Goal: Task Accomplishment & Management: Use online tool/utility

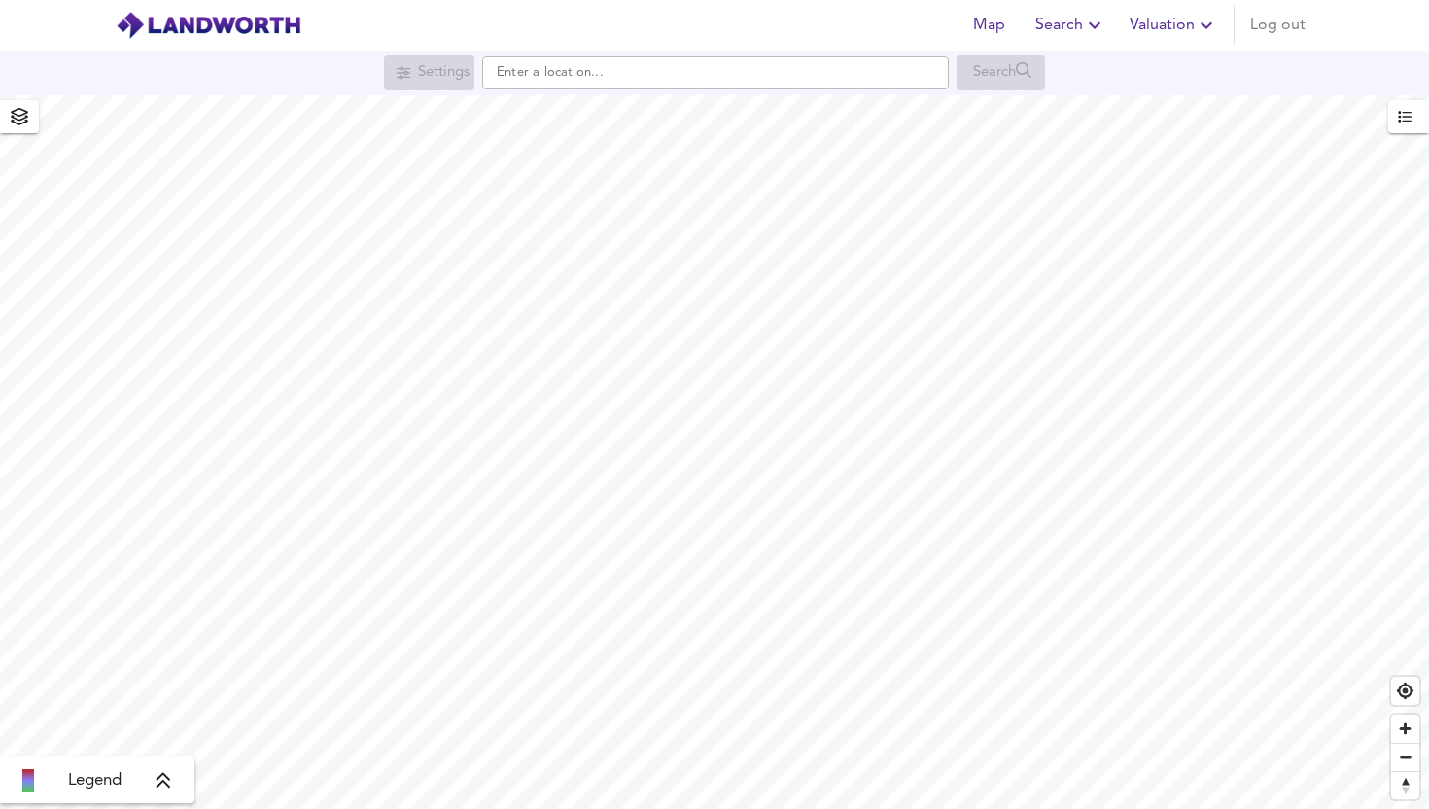
click at [1126, 31] on button "Valuation" at bounding box center [1174, 25] width 104 height 39
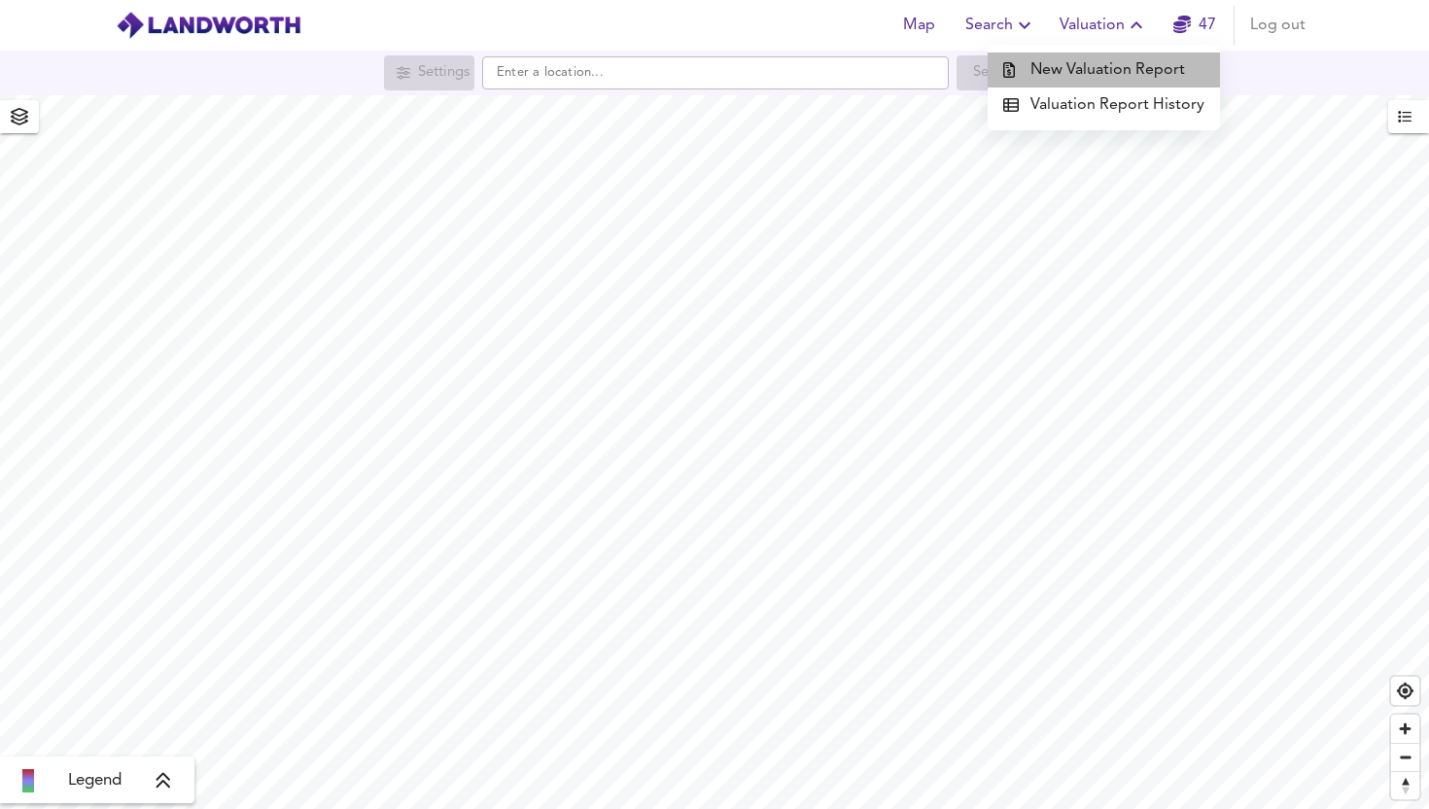
click at [1125, 80] on li "New Valuation Report" at bounding box center [1104, 69] width 232 height 35
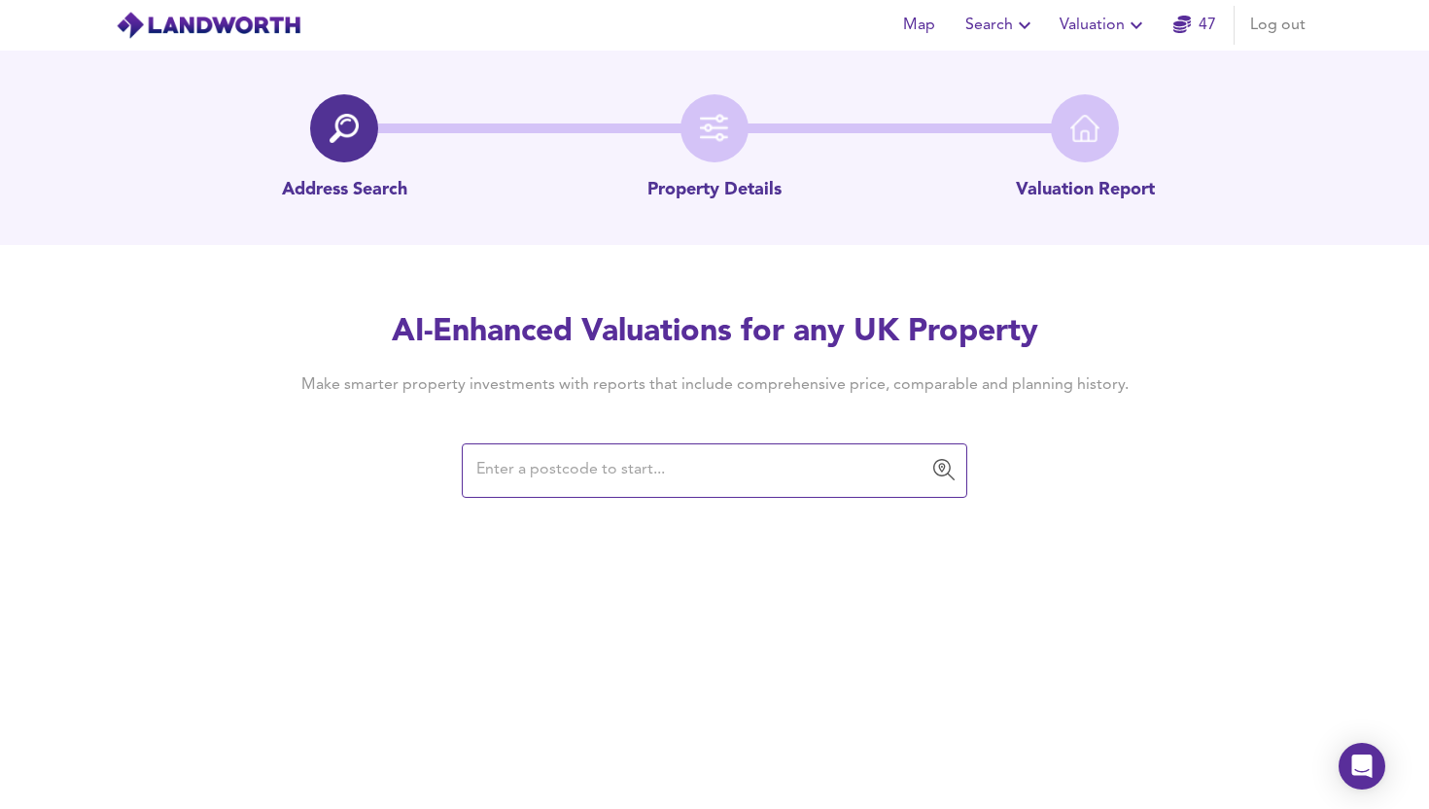
paste input "B96 6LU"
type input "B96 6LU"
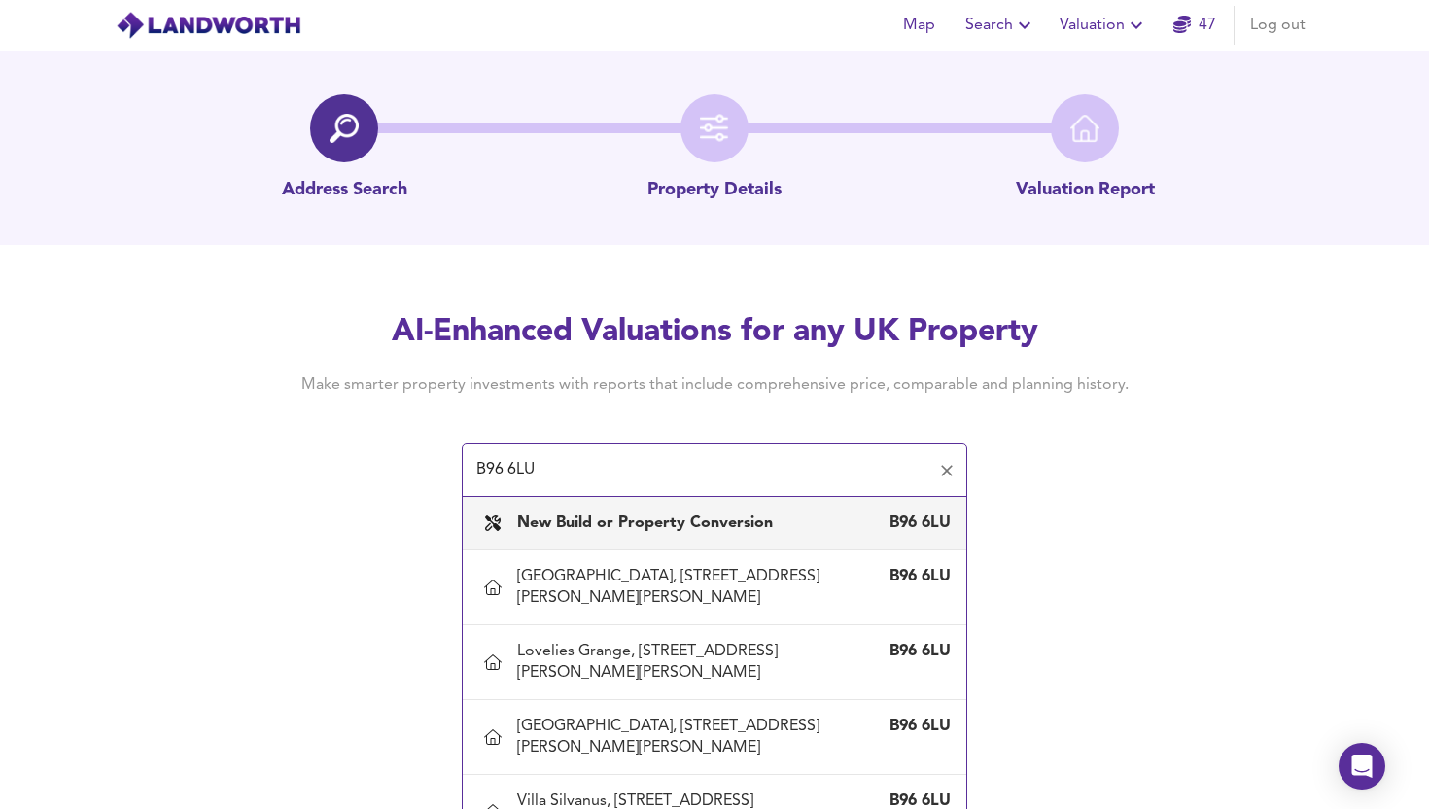
click at [680, 529] on b "New Build or Property Conversion" at bounding box center [645, 523] width 256 height 16
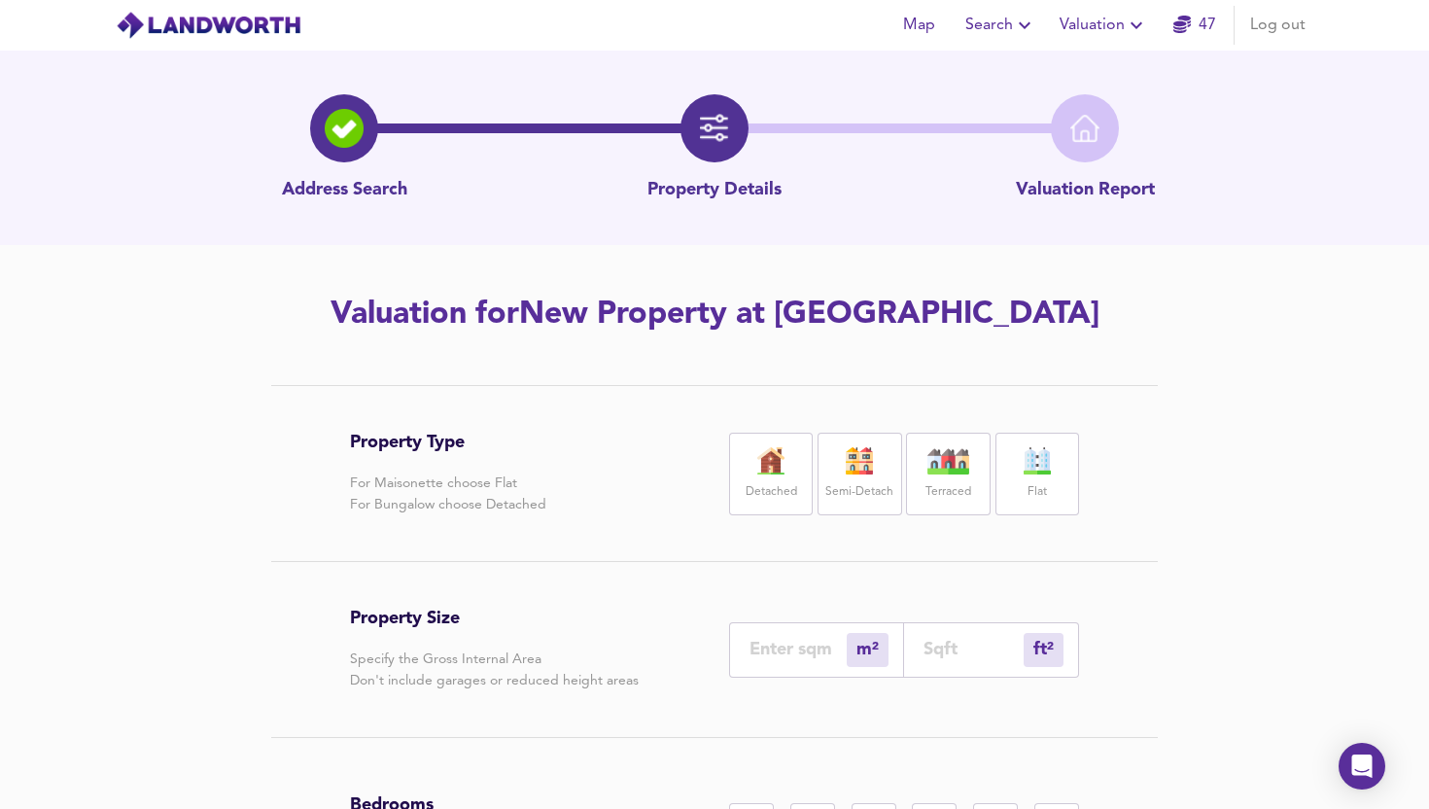
click at [760, 491] on label "Detached" at bounding box center [772, 492] width 52 height 24
click at [936, 639] on input "number" at bounding box center [974, 649] width 100 height 20
type input "0"
type input "2"
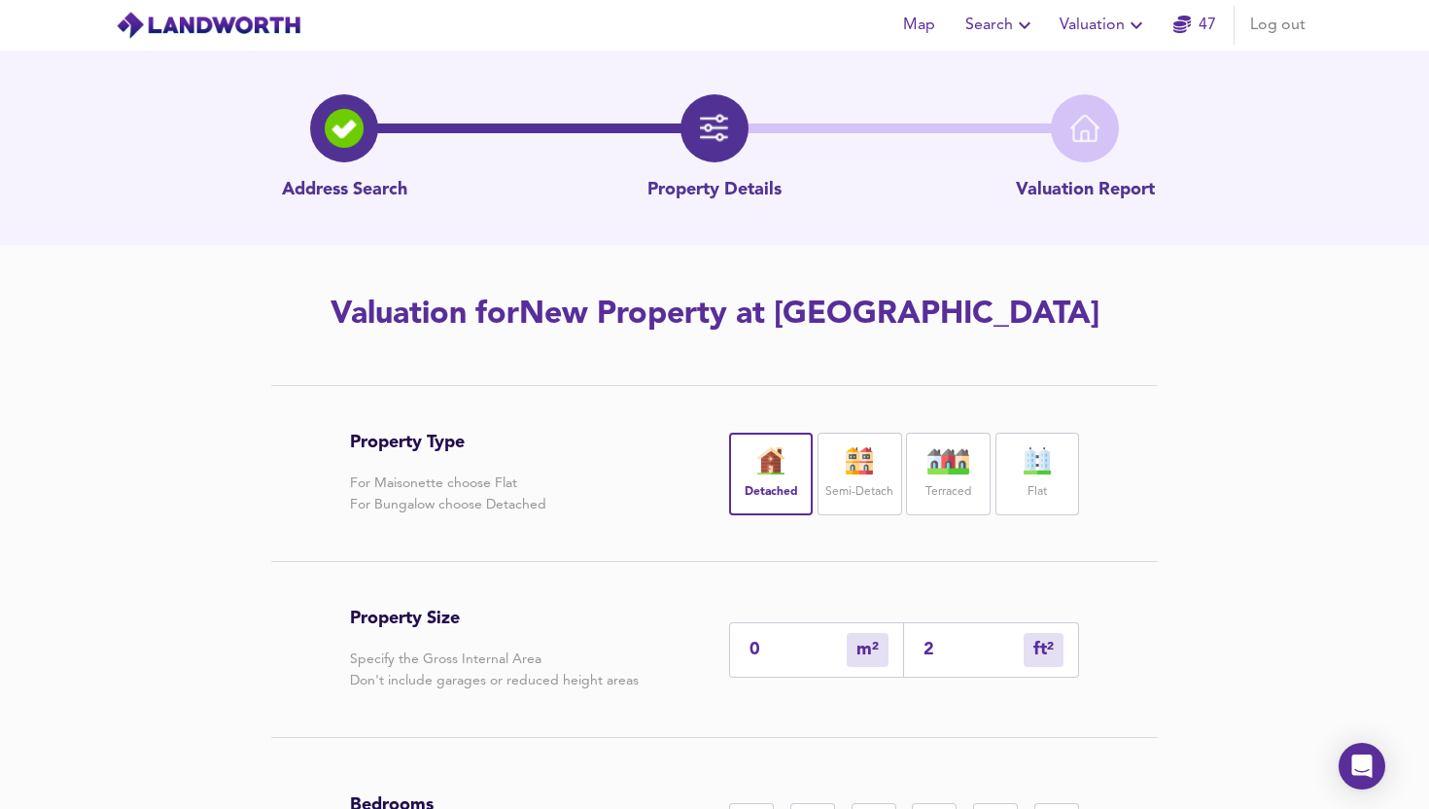
type input "25"
type input "23"
type input "250"
type input "232"
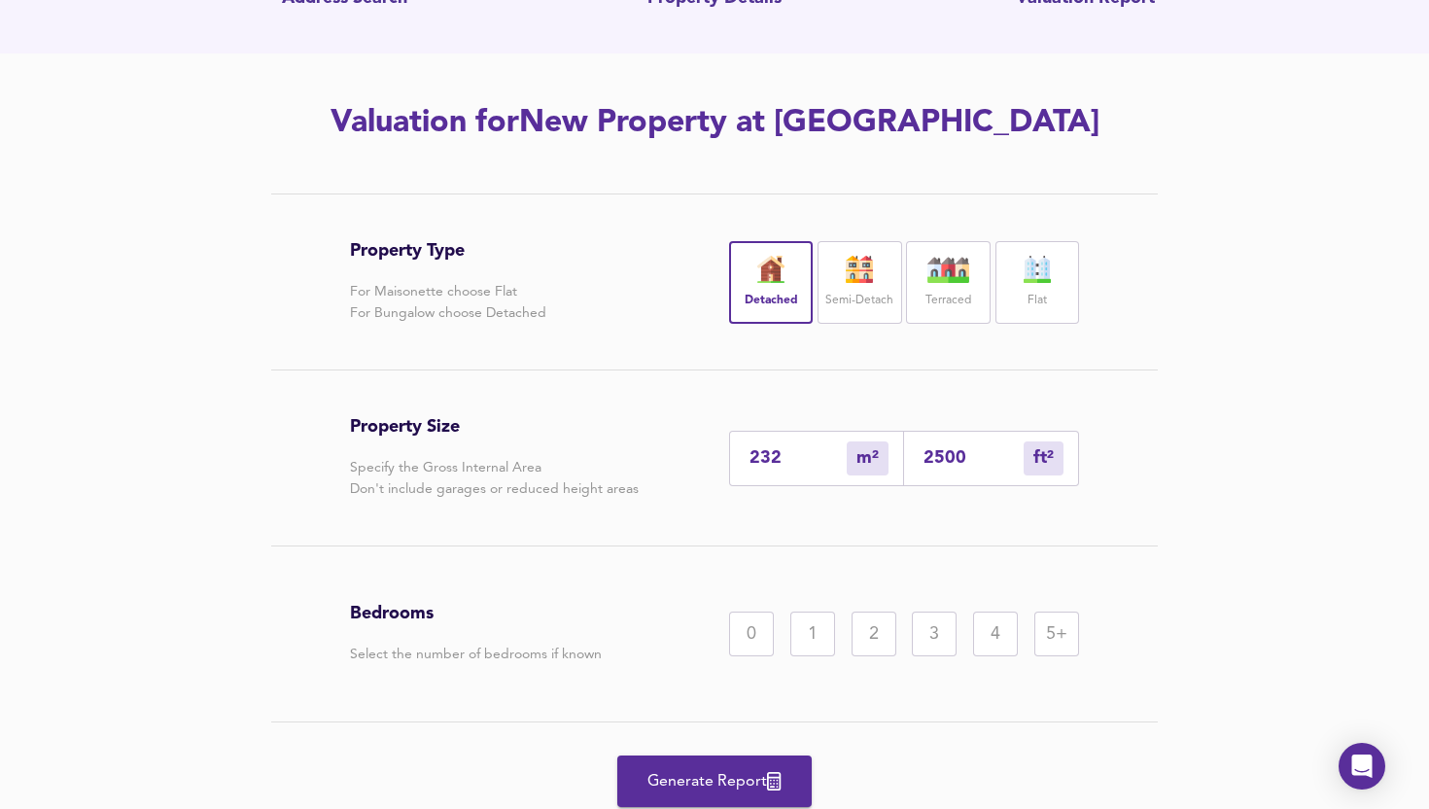
scroll to position [262, 0]
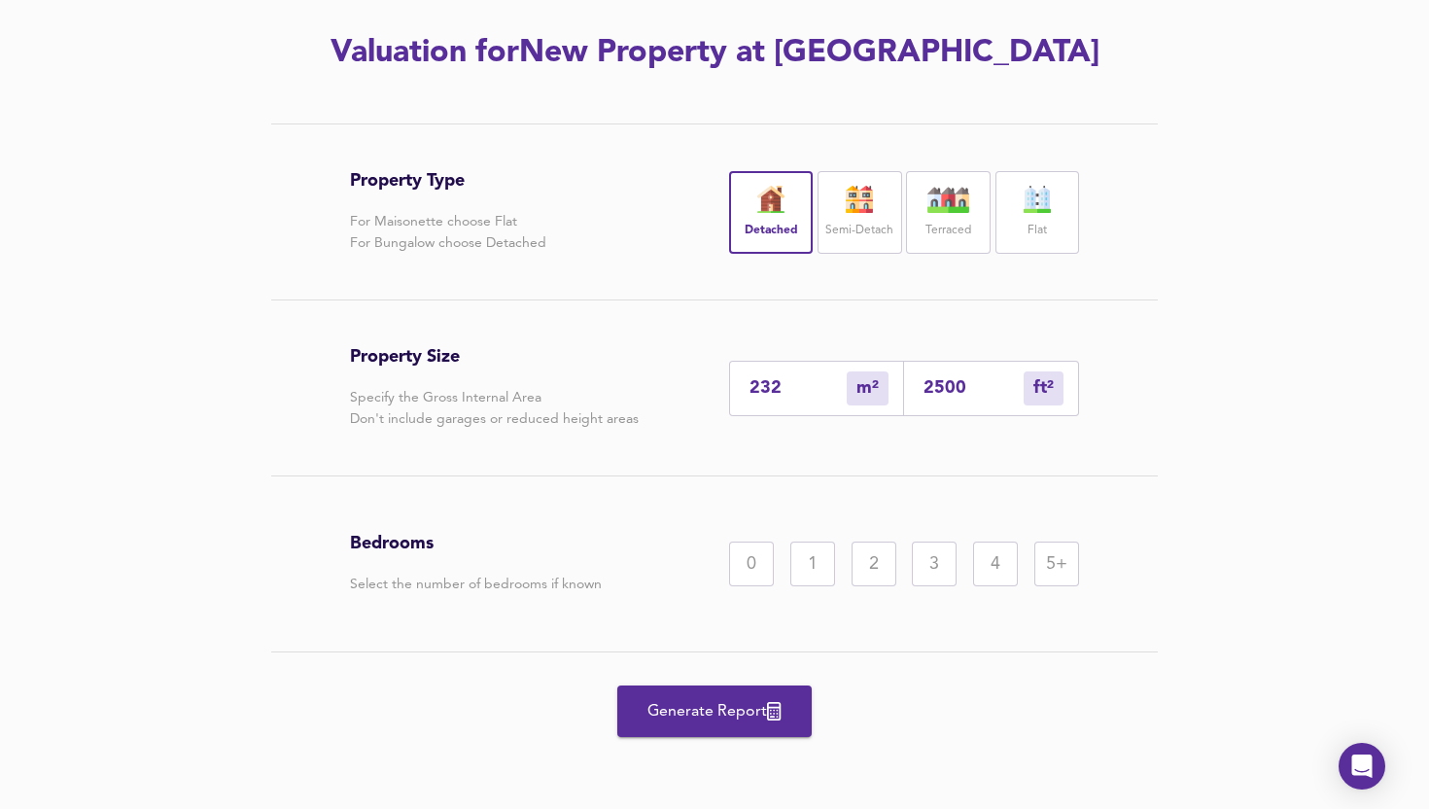
type input "2500"
click at [965, 559] on div "0 1 2 3 4 5+" at bounding box center [904, 563] width 350 height 45
click at [979, 559] on div "4" at bounding box center [995, 563] width 45 height 45
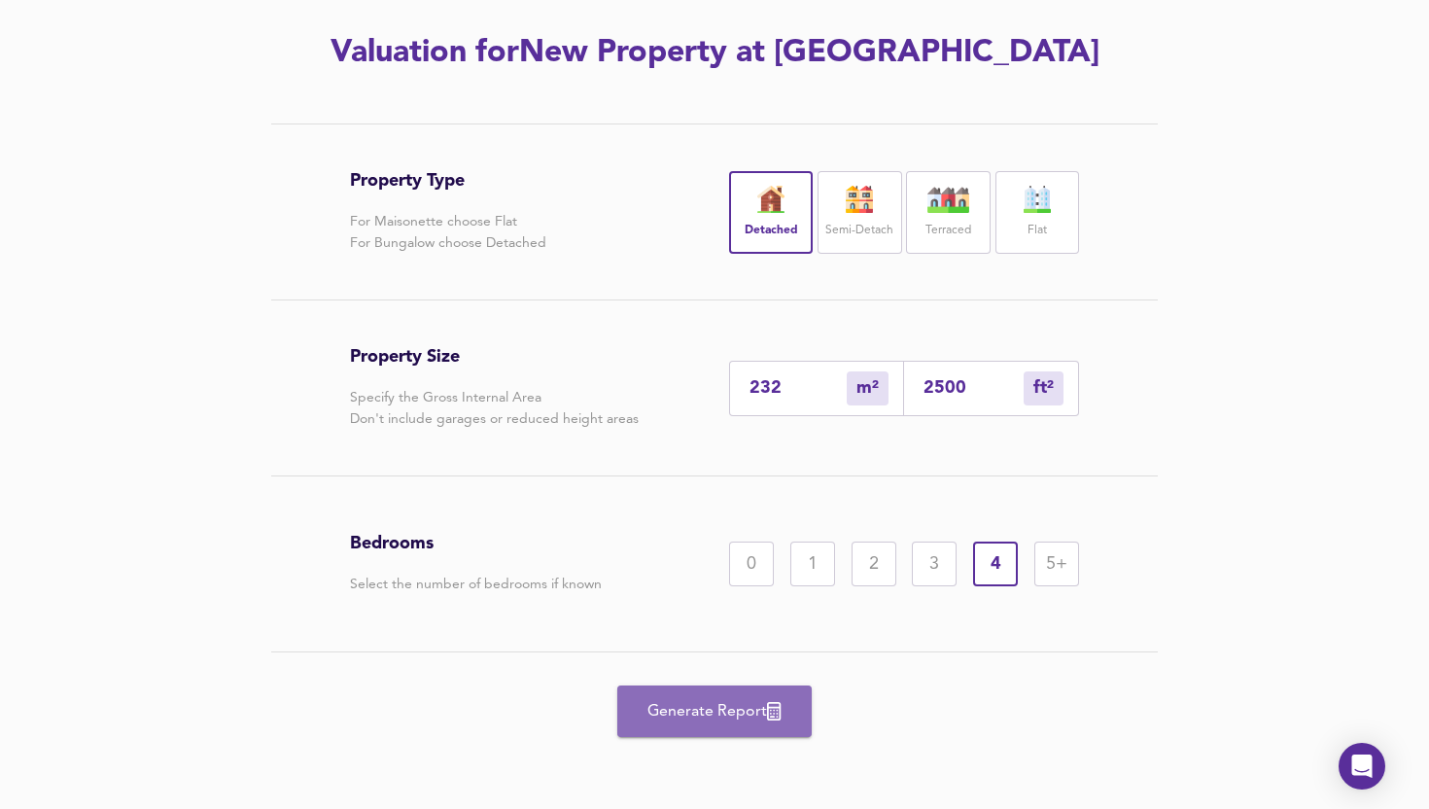
click at [786, 698] on span "Generate Report" at bounding box center [715, 711] width 156 height 27
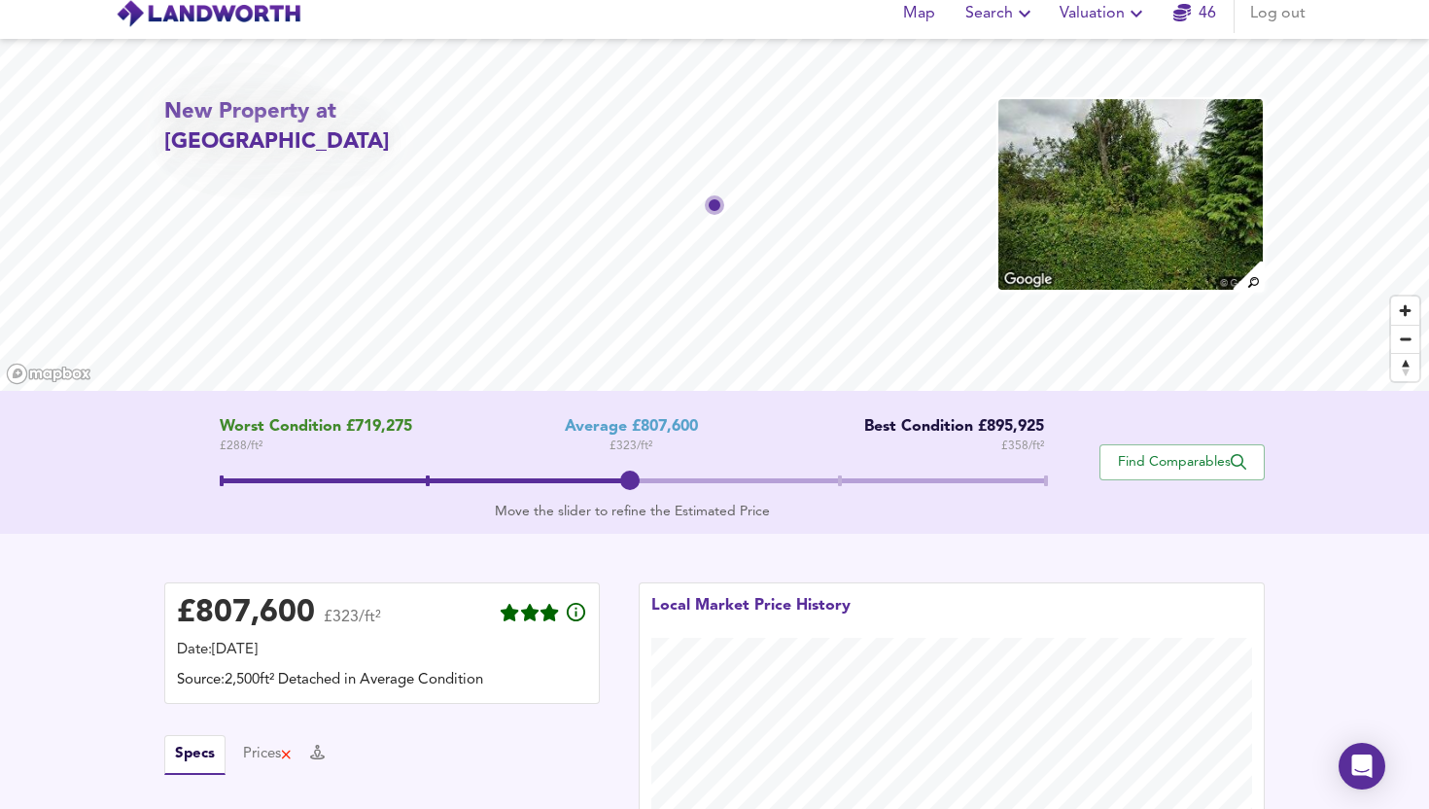
scroll to position [11, 0]
drag, startPoint x: 632, startPoint y: 487, endPoint x: 783, endPoint y: 509, distance: 152.3
click at [783, 507] on div "Worst Condition £719,275 £ 288 / ft² Average £807,600 £ 323 / ft² Best Conditio…" at bounding box center [631, 463] width 935 height 88
